Goal: Use online tool/utility: Utilize a website feature to perform a specific function

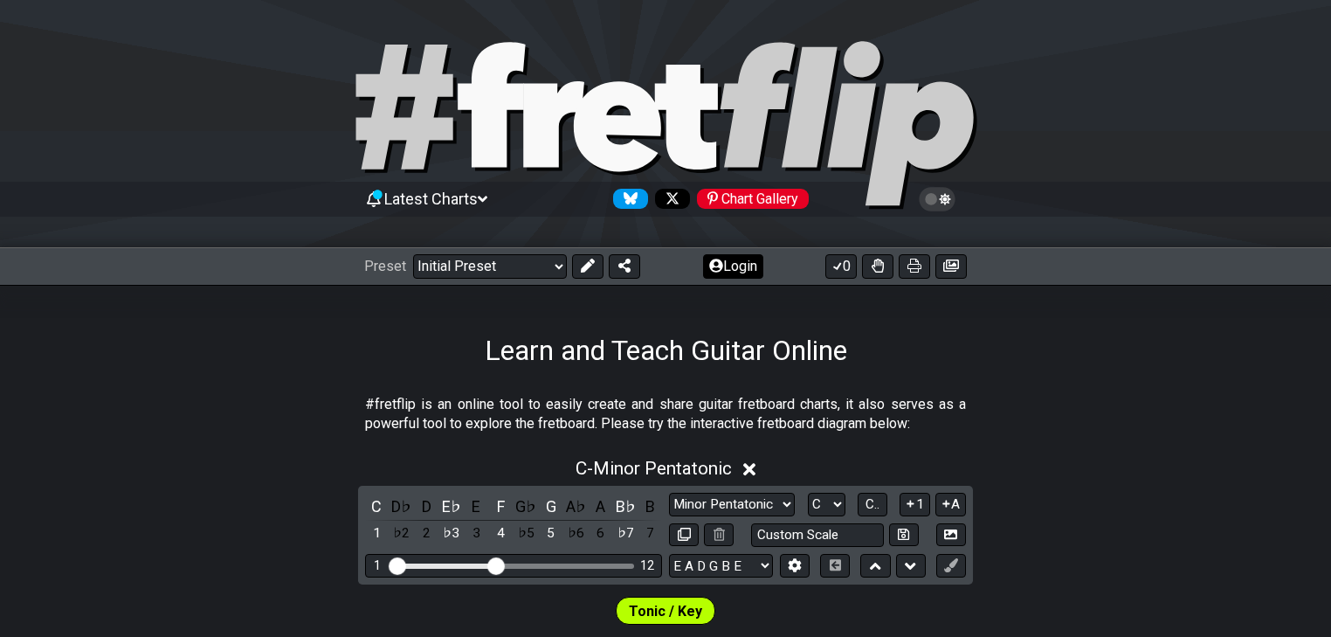
click at [734, 274] on button "Login" at bounding box center [733, 266] width 60 height 24
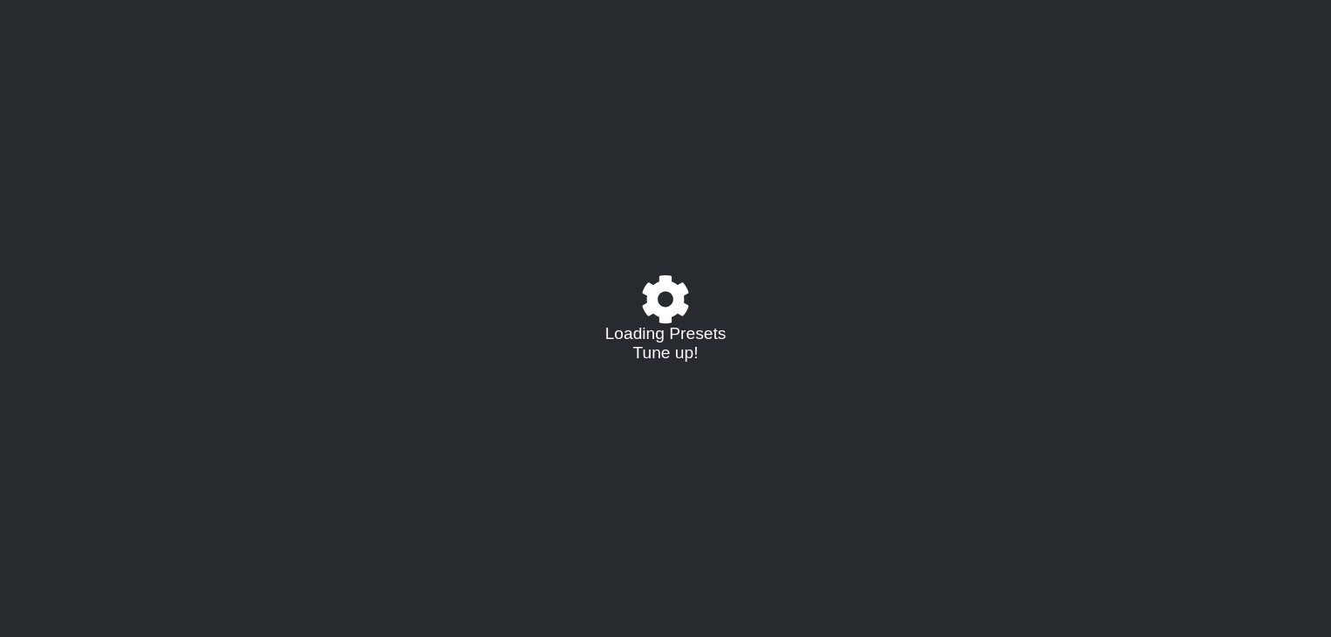
select select "C"
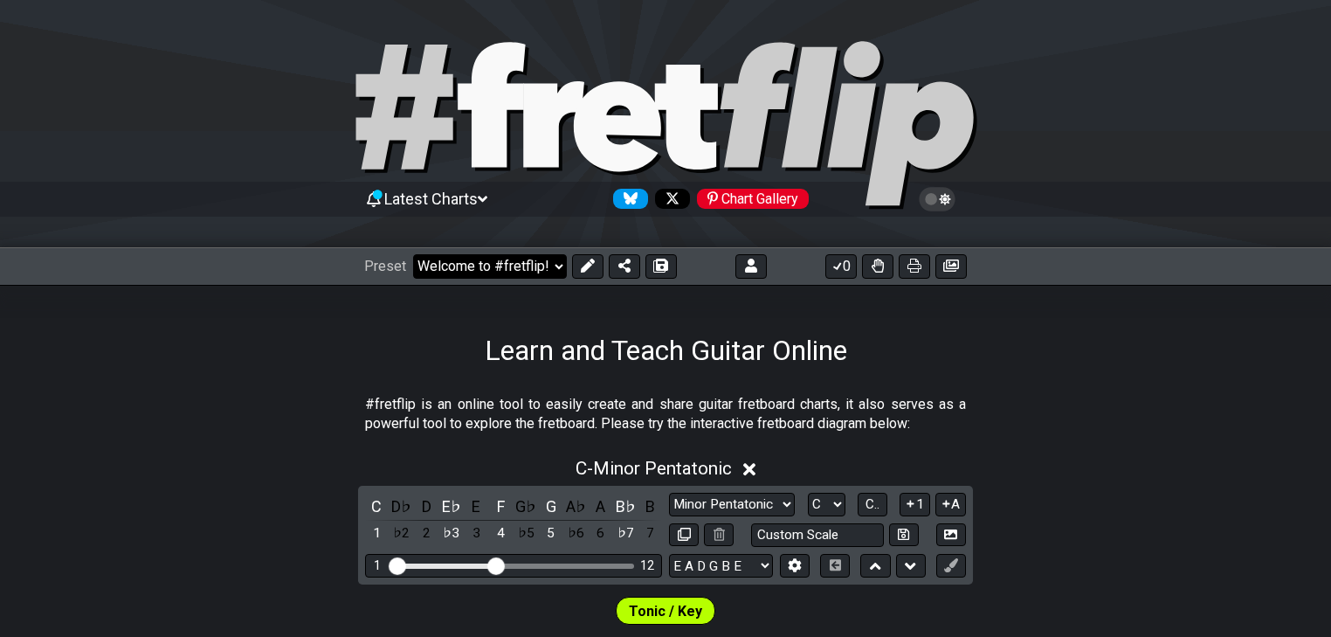
click at [552, 265] on select "Welcome to #fretflip! Initial Preset Custom Preset Minor Pentatonic Major Penta…" at bounding box center [490, 266] width 154 height 24
click at [413, 254] on select "Welcome to #fretflip! Initial Preset Custom Preset Accords simples Entrainement…" at bounding box center [490, 266] width 154 height 24
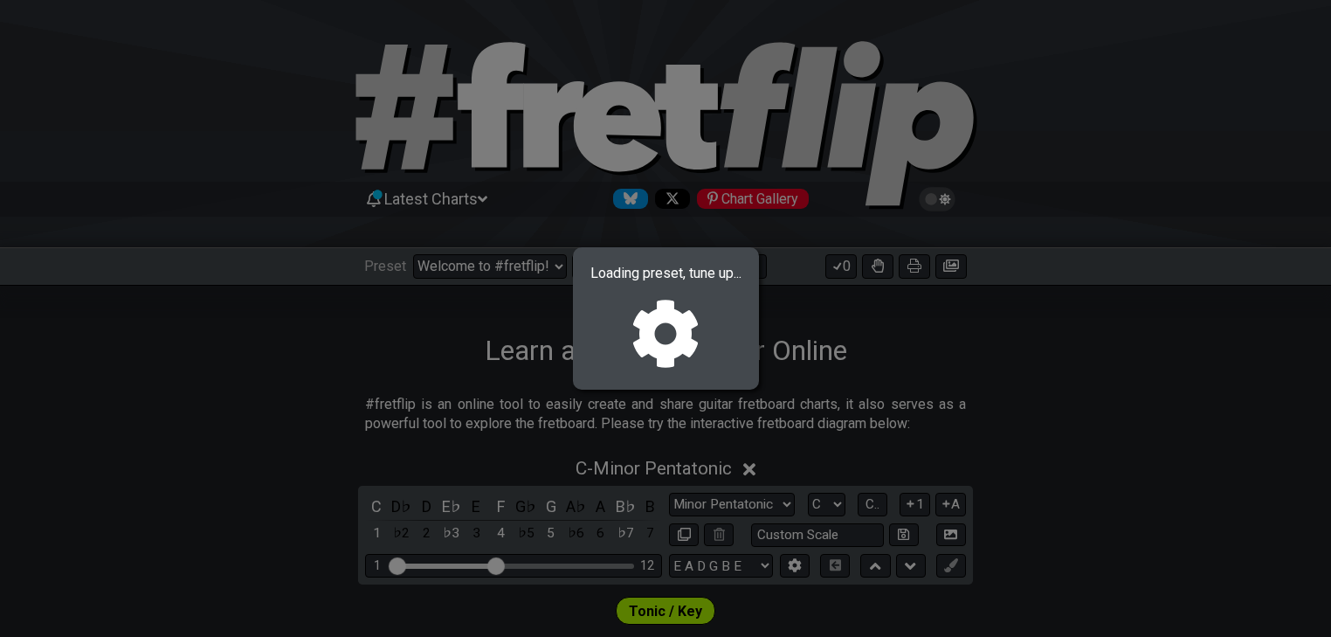
select select "/022YKJVMF"
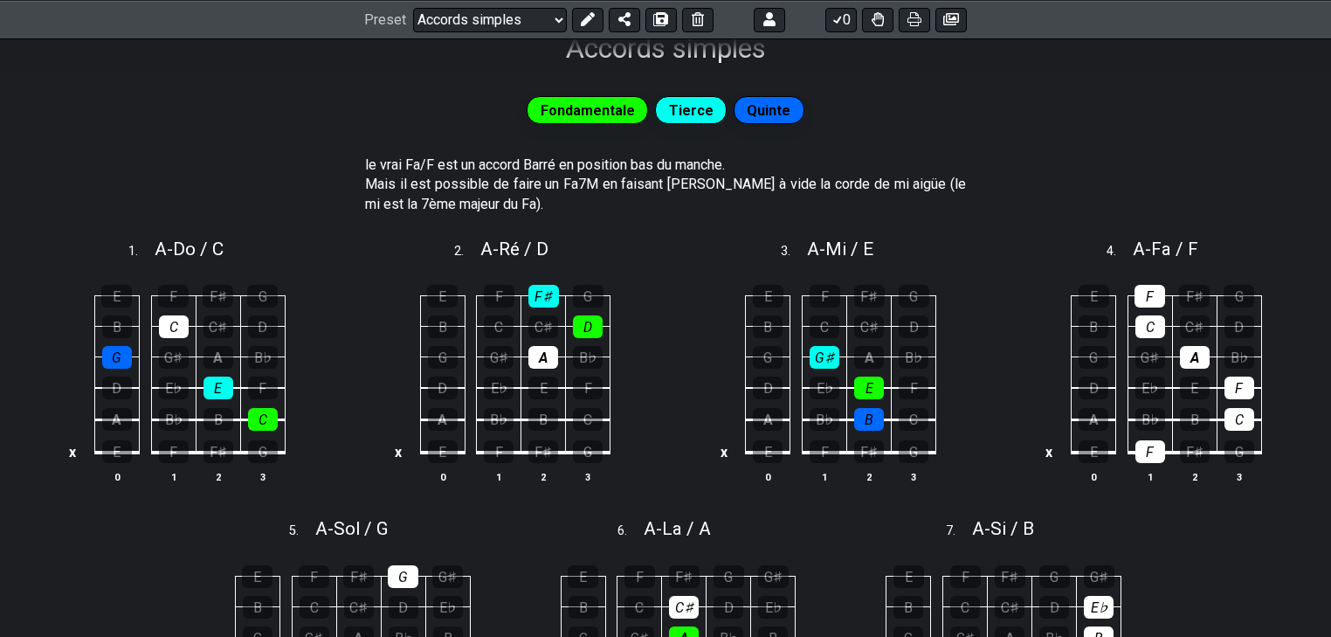
scroll to position [279, 0]
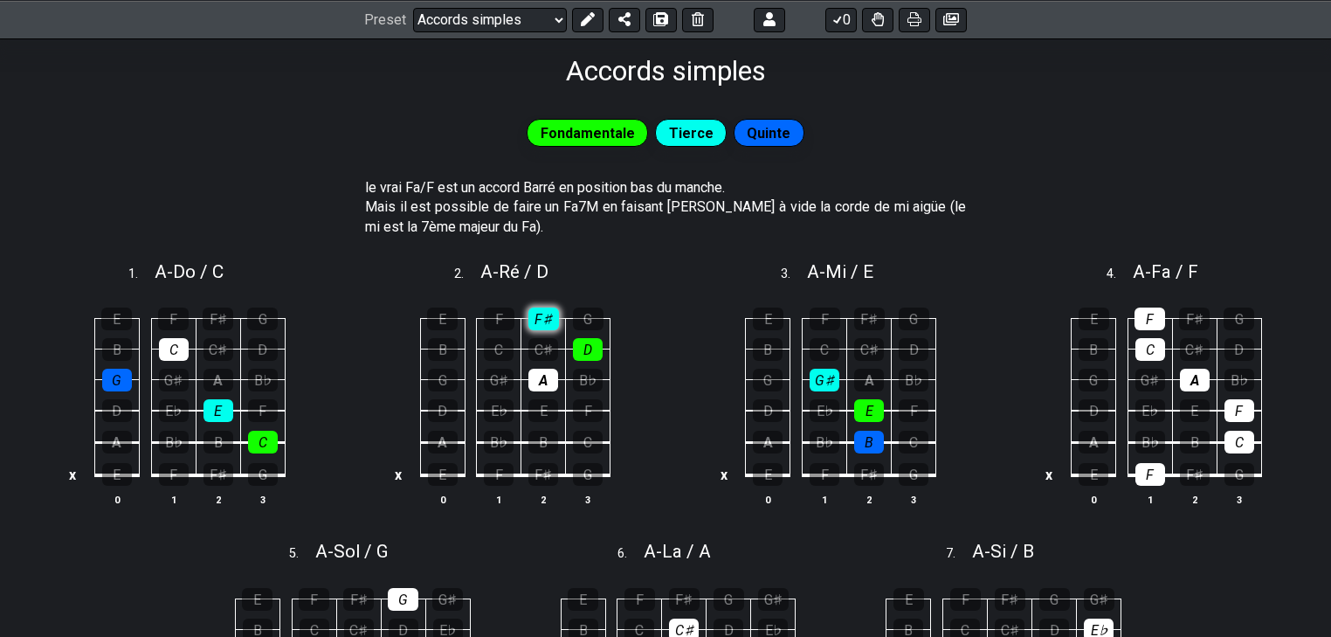
click at [543, 322] on div "F♯" at bounding box center [543, 318] width 31 height 23
click at [543, 321] on div "F♯" at bounding box center [543, 318] width 31 height 23
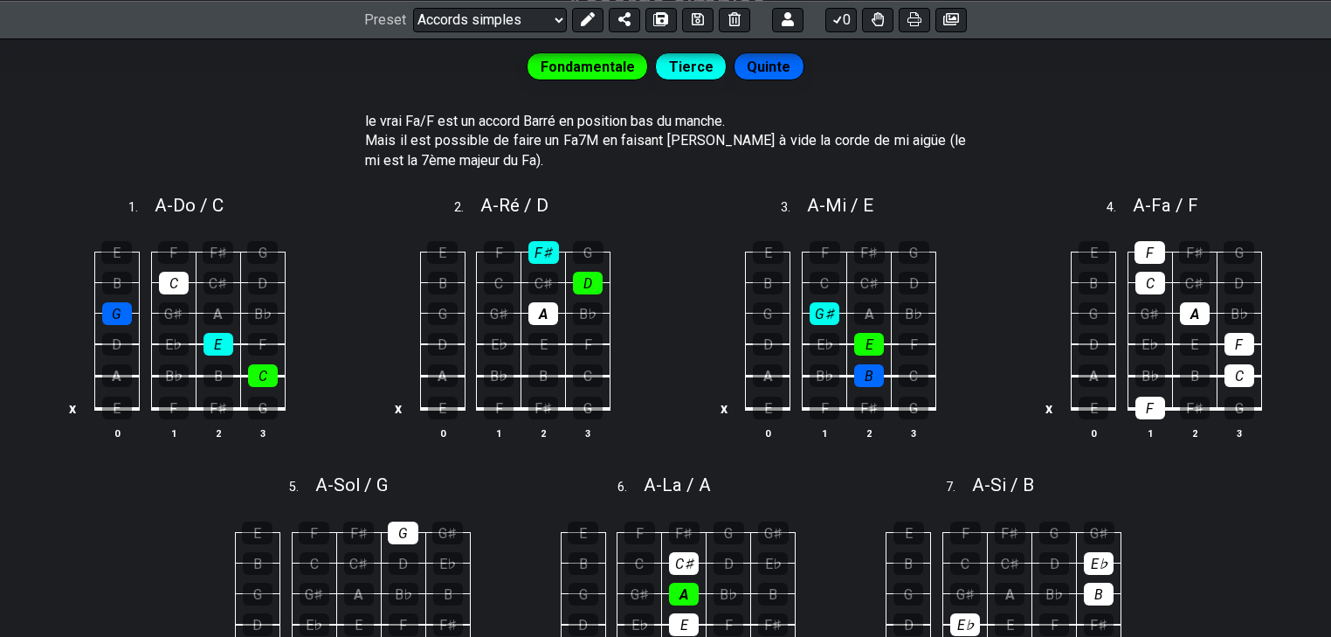
scroll to position [419, 0]
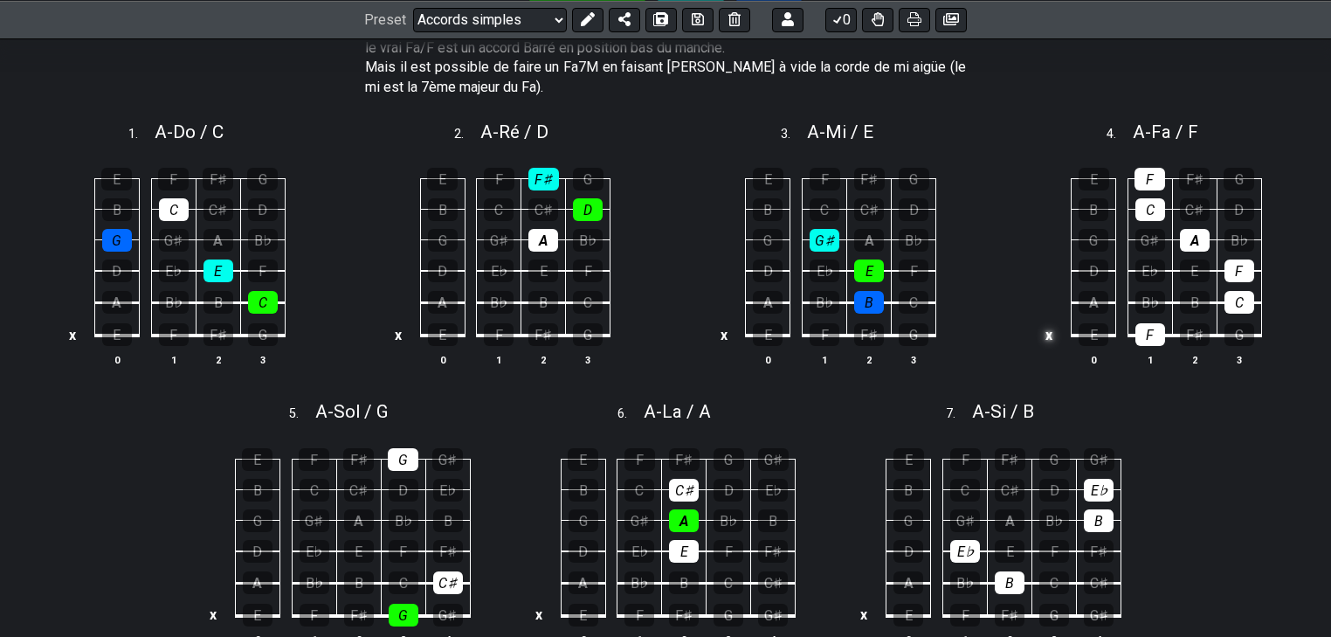
click at [1049, 335] on td "x" at bounding box center [1048, 334] width 21 height 33
click at [1045, 336] on td "o" at bounding box center [1048, 334] width 21 height 33
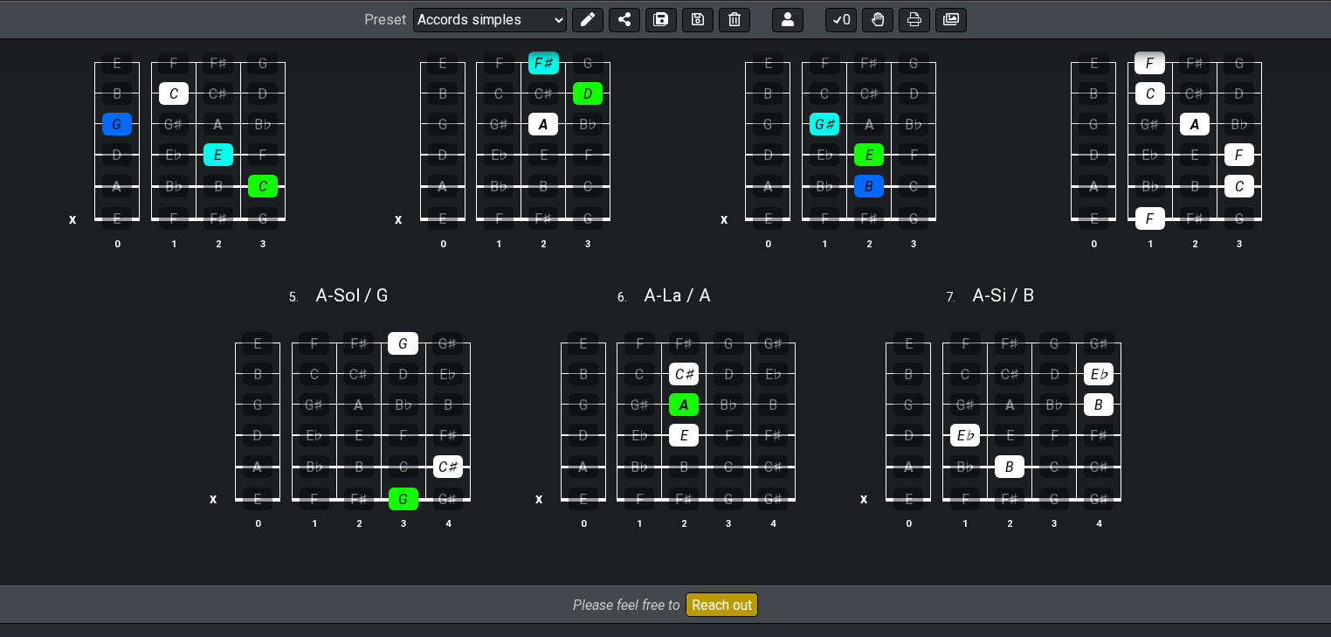
scroll to position [559, 0]
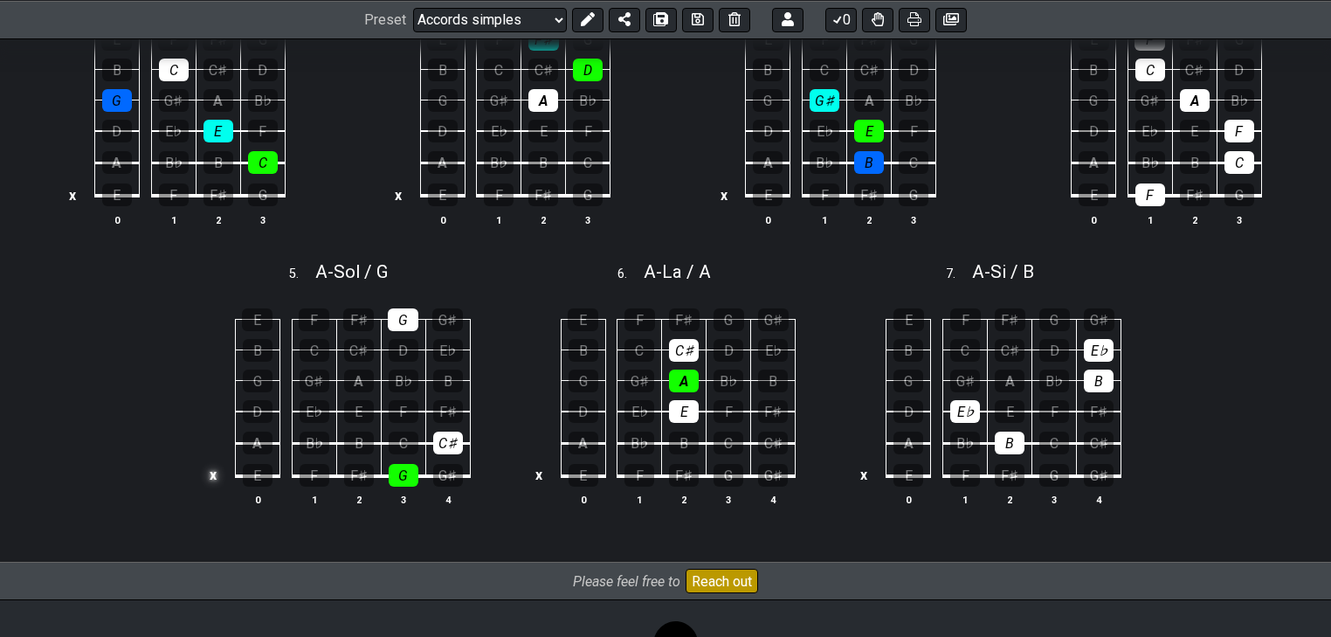
click at [214, 479] on td "x" at bounding box center [213, 474] width 21 height 33
click at [214, 479] on td "o" at bounding box center [213, 474] width 21 height 33
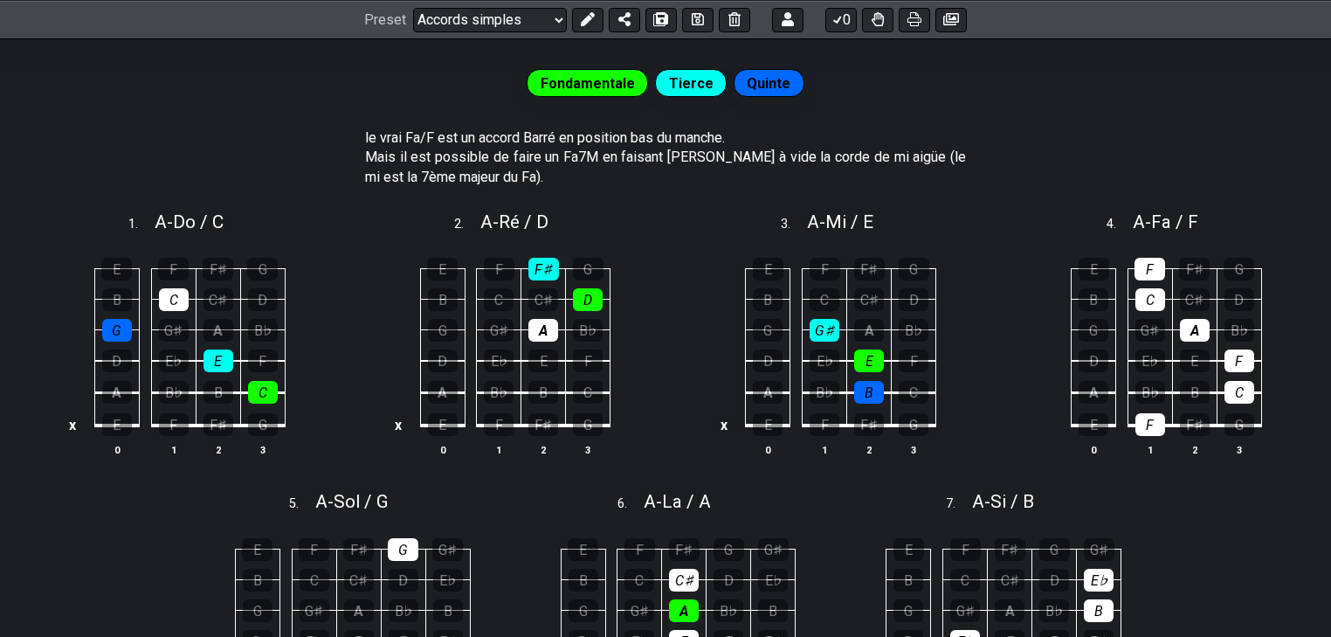
scroll to position [0, 0]
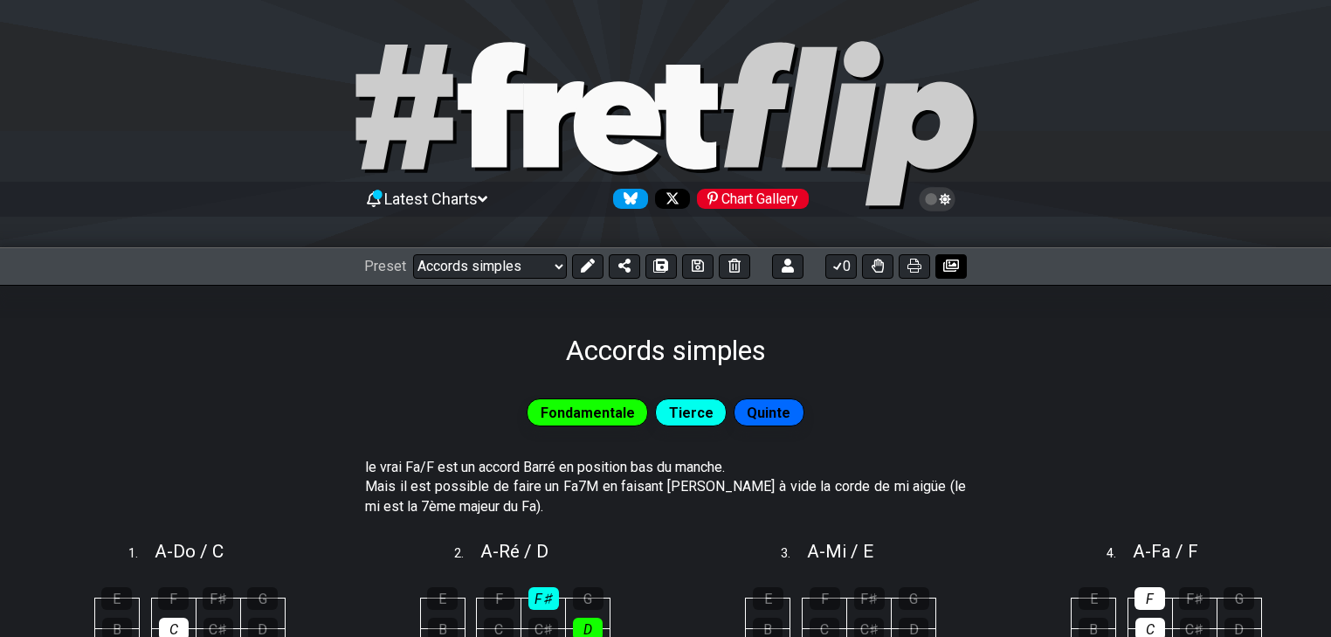
click at [957, 271] on icon at bounding box center [951, 265] width 16 height 14
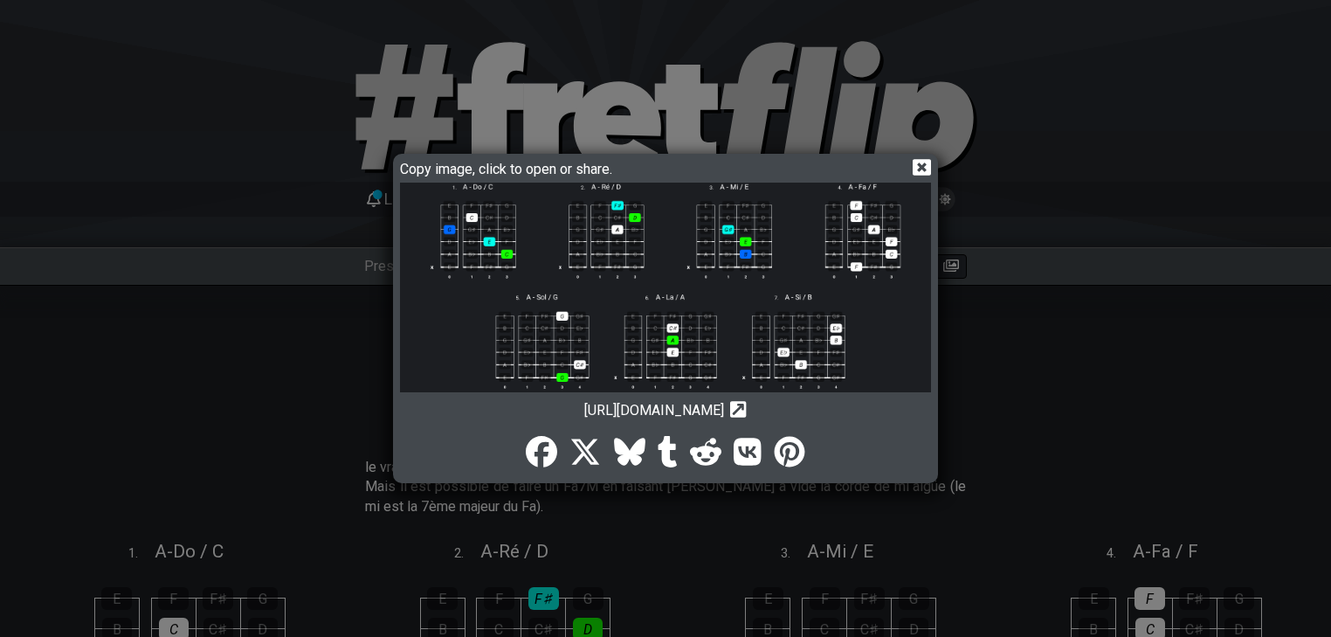
scroll to position [122, 0]
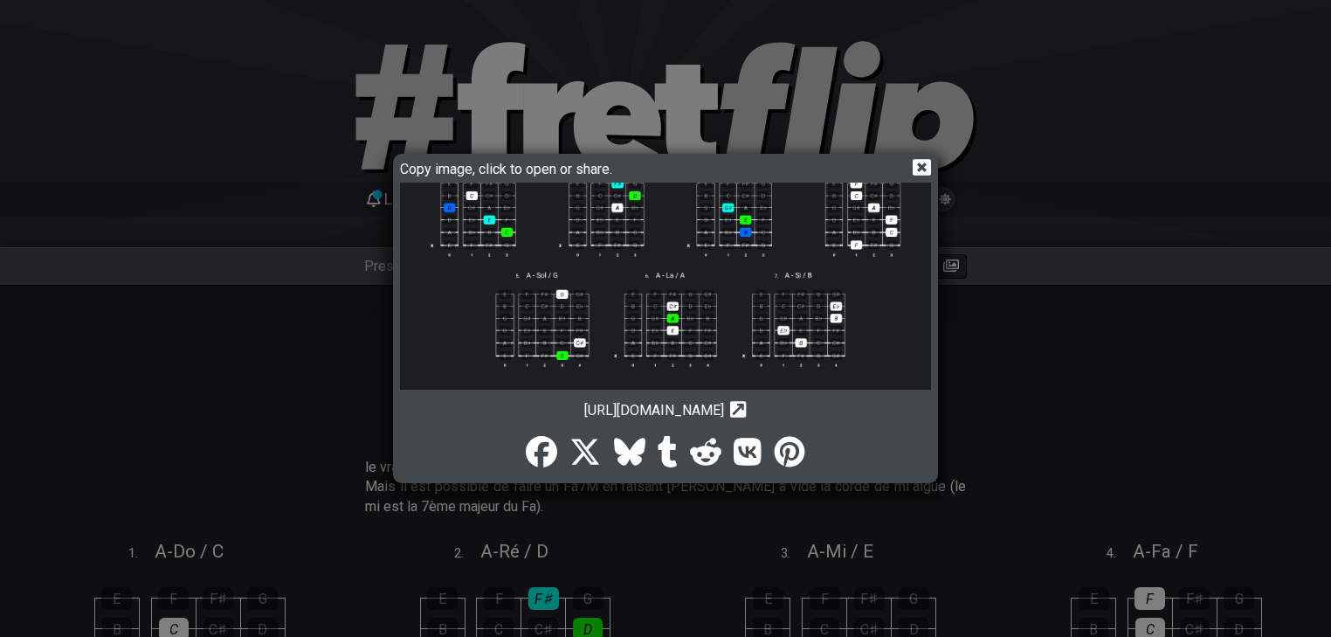
click at [920, 169] on icon at bounding box center [922, 167] width 18 height 18
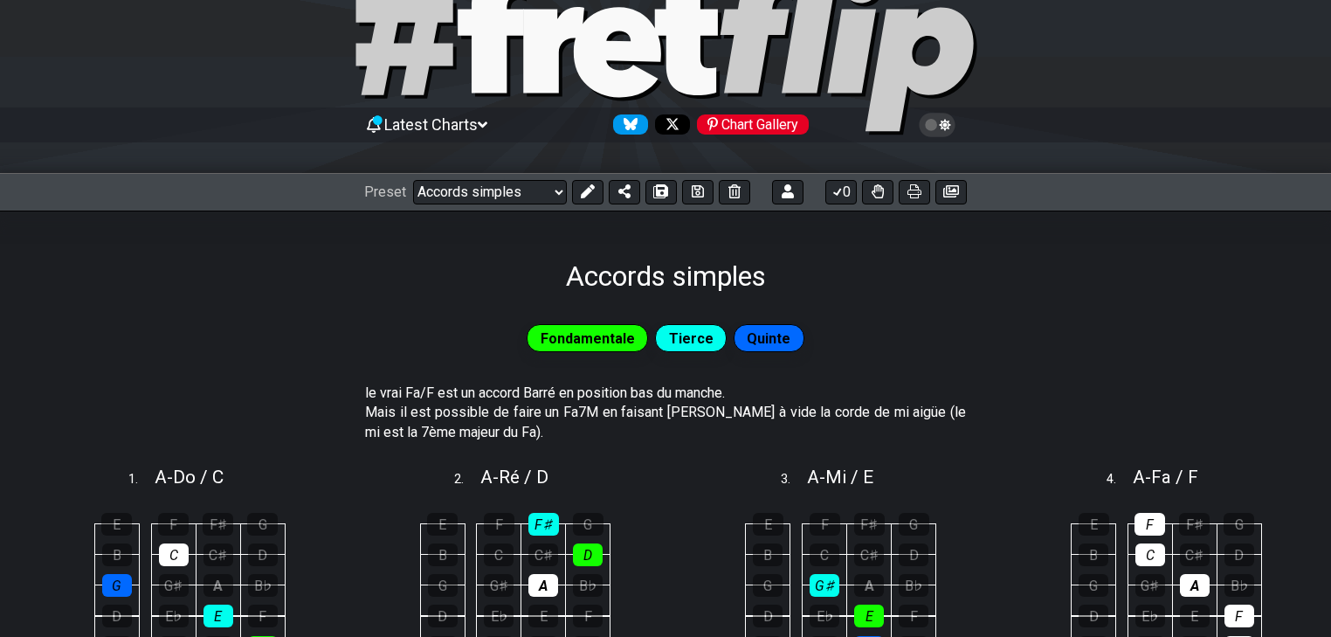
scroll to position [0, 0]
